Goal: Information Seeking & Learning: Learn about a topic

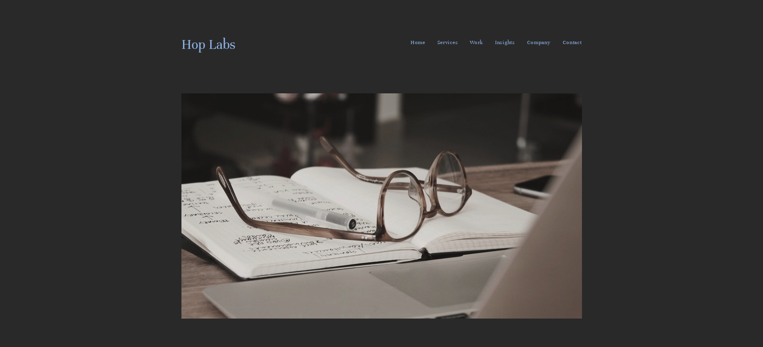
scroll to position [444, 0]
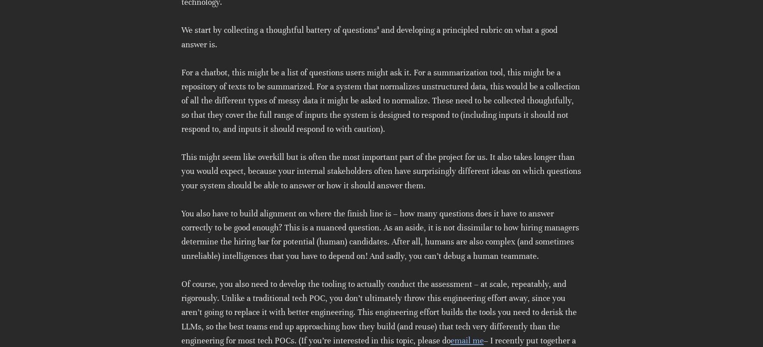
scroll to position [2793, 0]
